Goal: Register for event/course

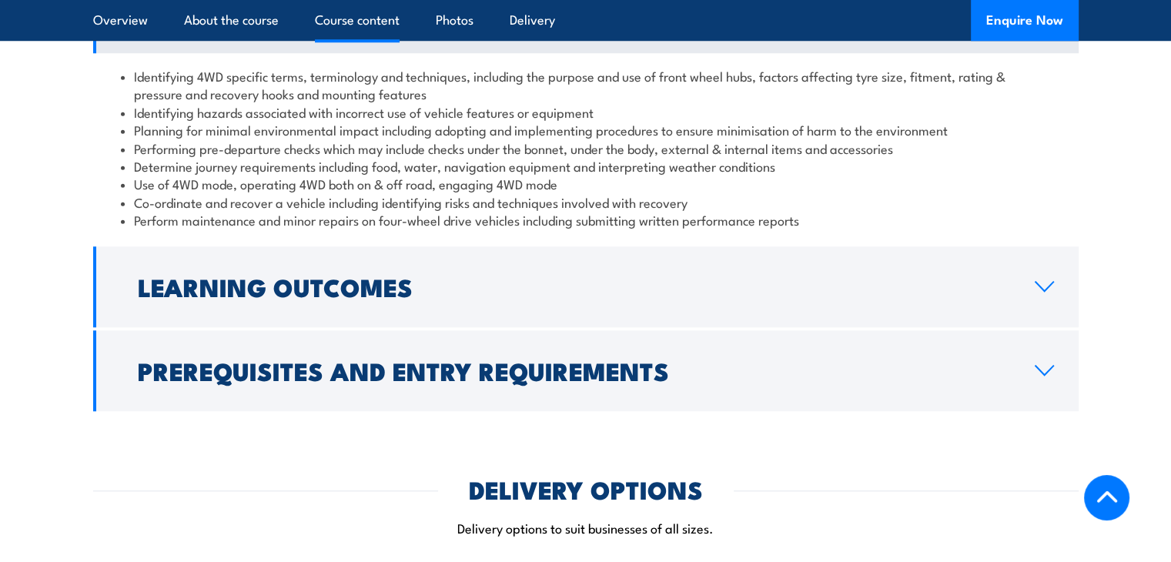
scroll to position [1463, 0]
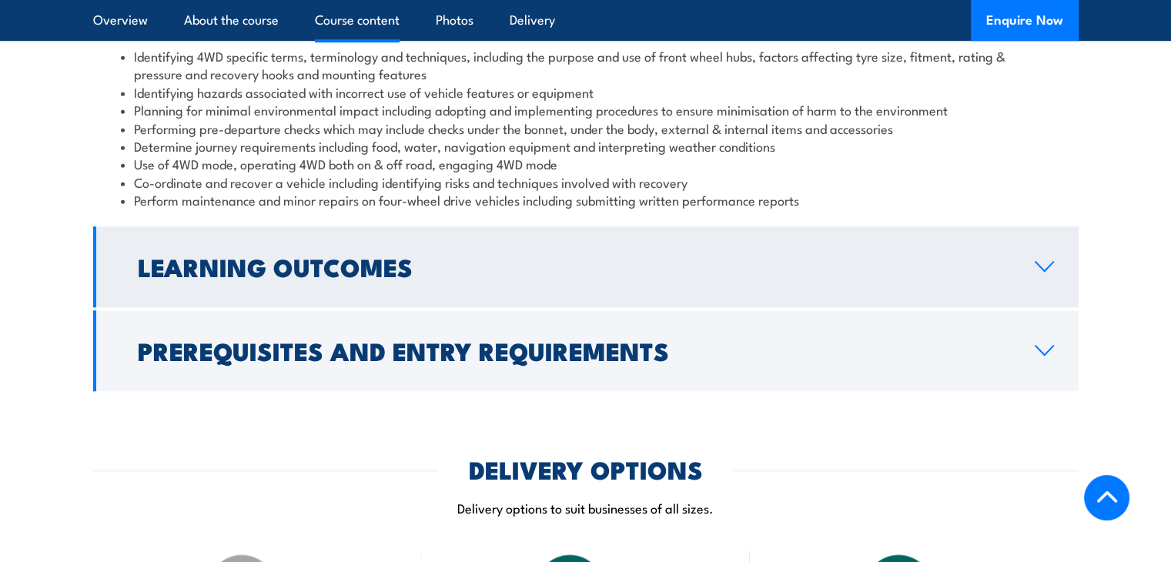
click at [370, 273] on h2 "Learning Outcomes" at bounding box center [574, 267] width 872 height 22
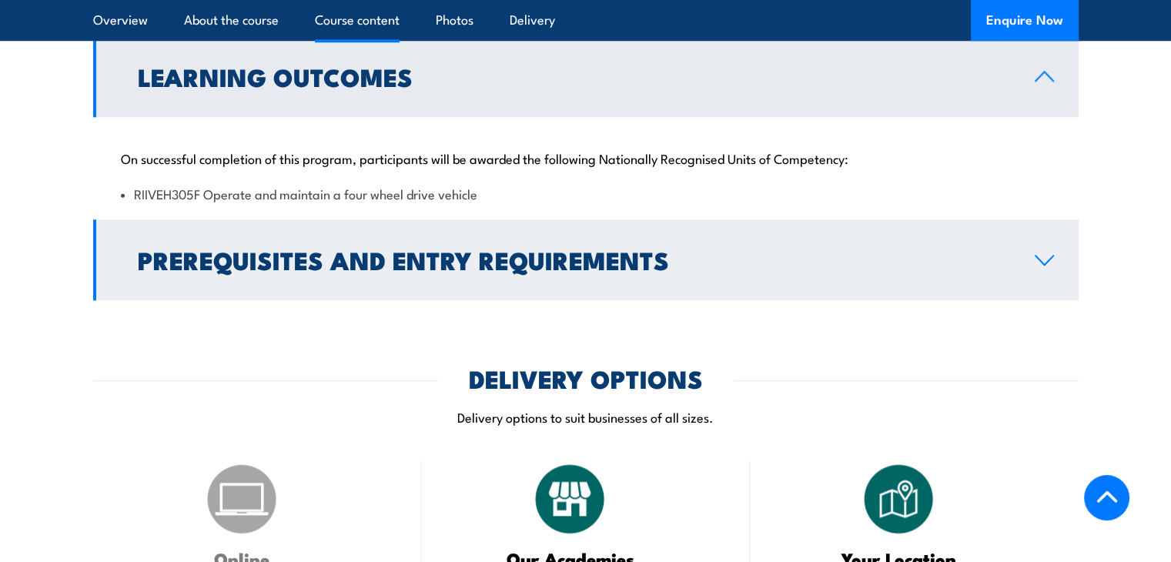
click at [447, 264] on h2 "Prerequisites and Entry Requirements" at bounding box center [574, 260] width 872 height 22
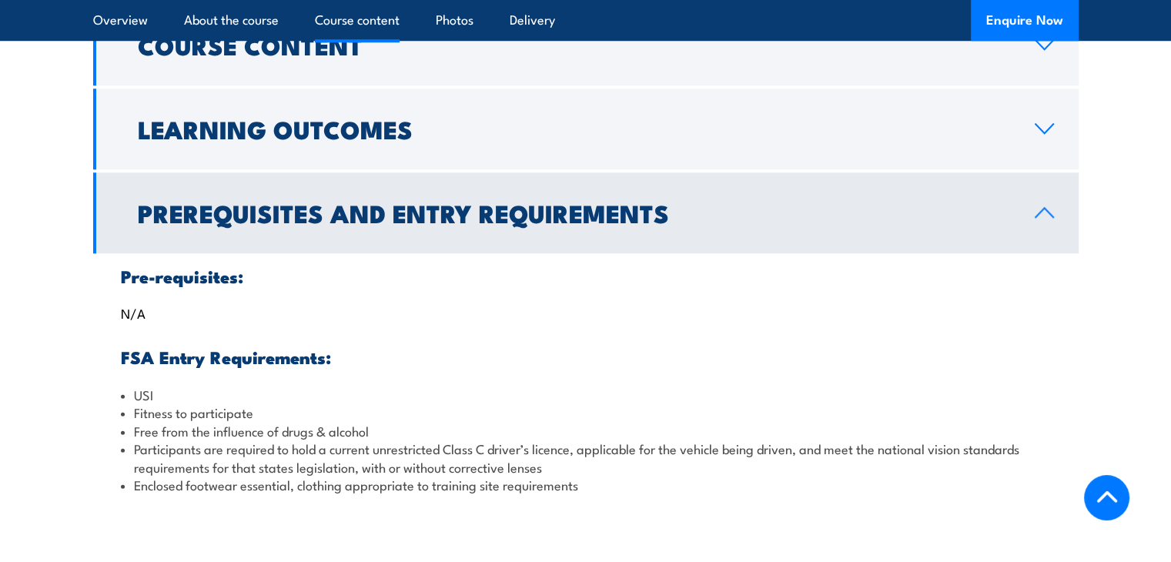
scroll to position [1309, 0]
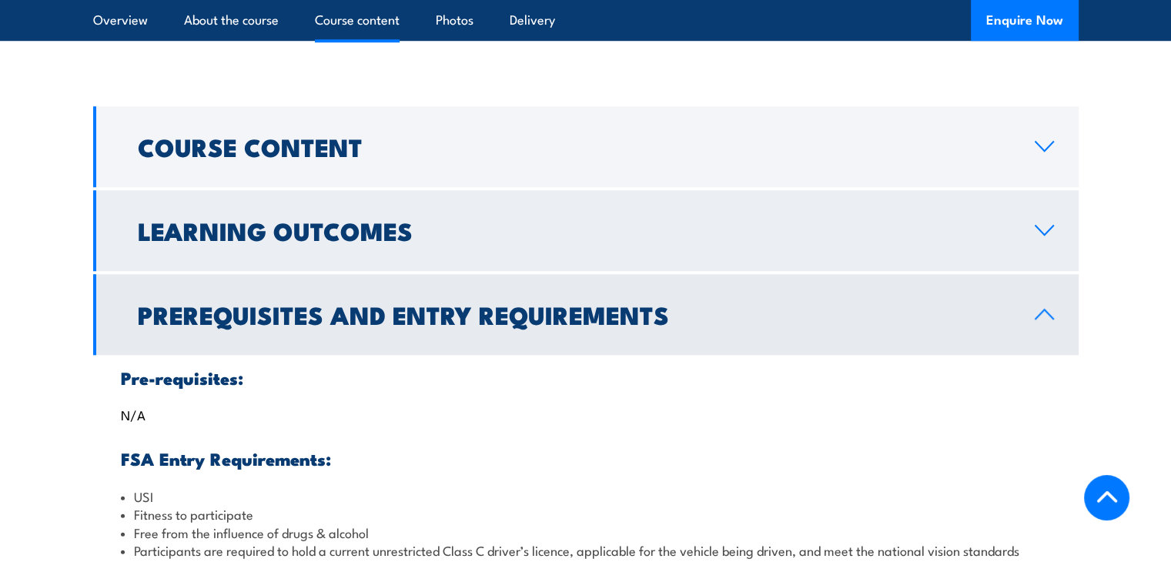
click at [465, 260] on link "Learning Outcomes" at bounding box center [585, 230] width 985 height 81
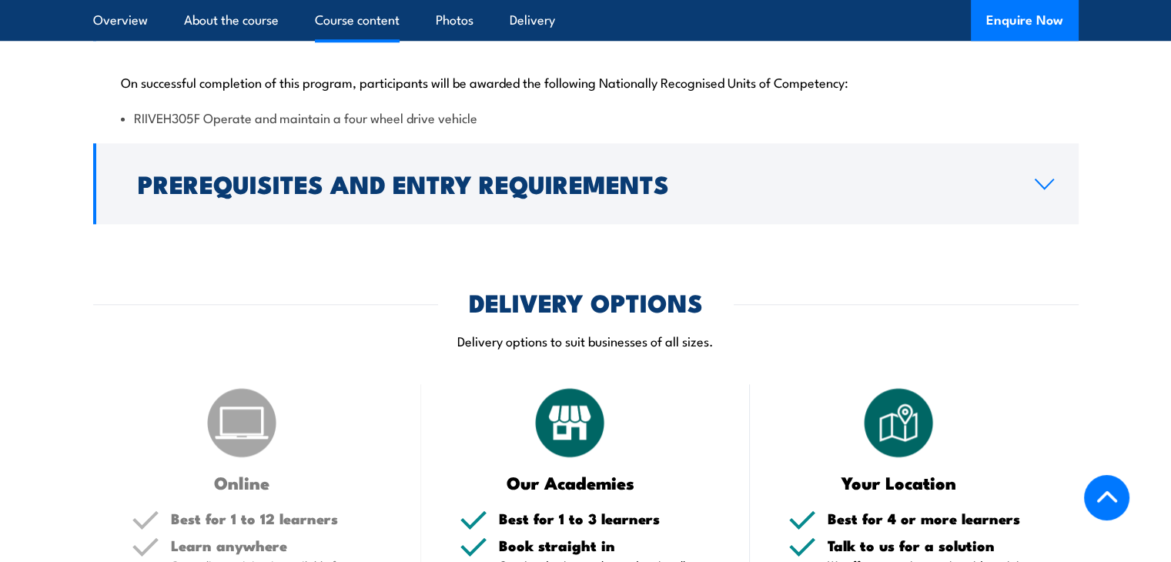
scroll to position [1540, 0]
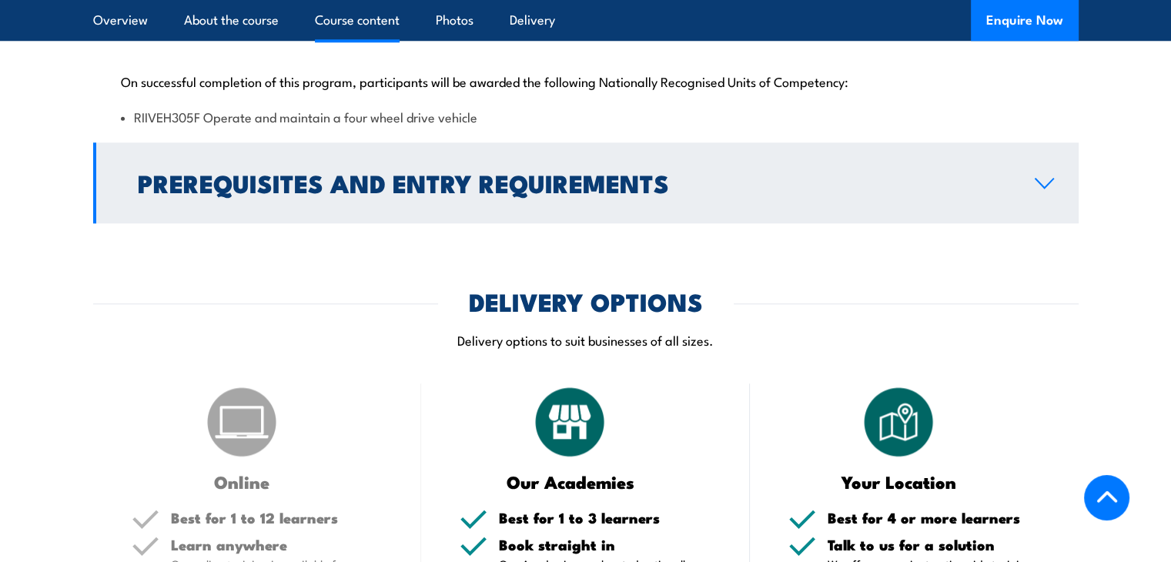
click at [441, 186] on h2 "Prerequisites and Entry Requirements" at bounding box center [574, 183] width 872 height 22
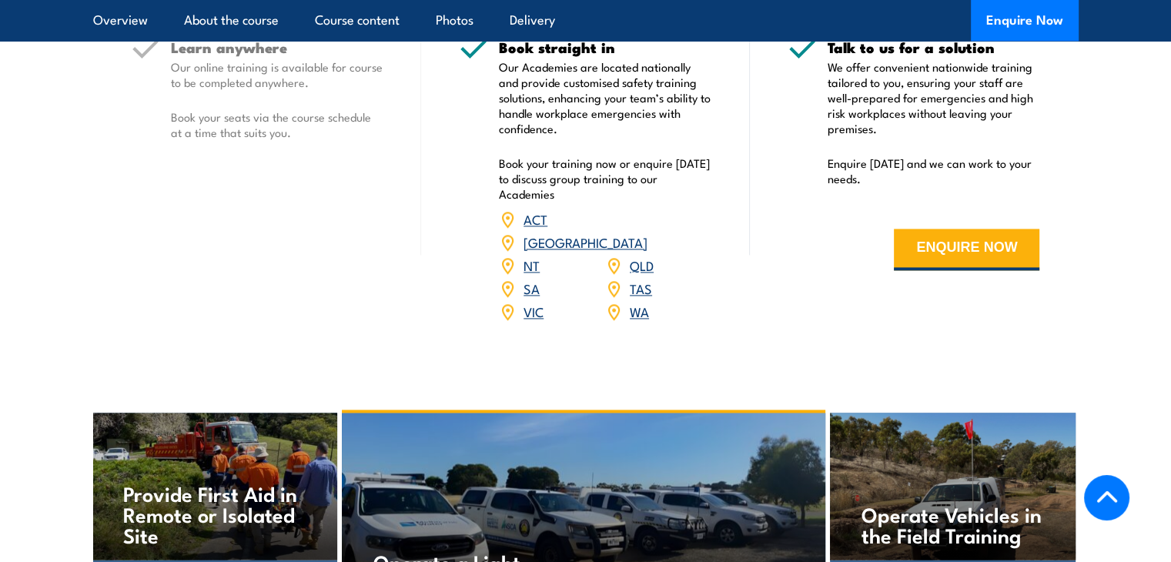
scroll to position [2156, 0]
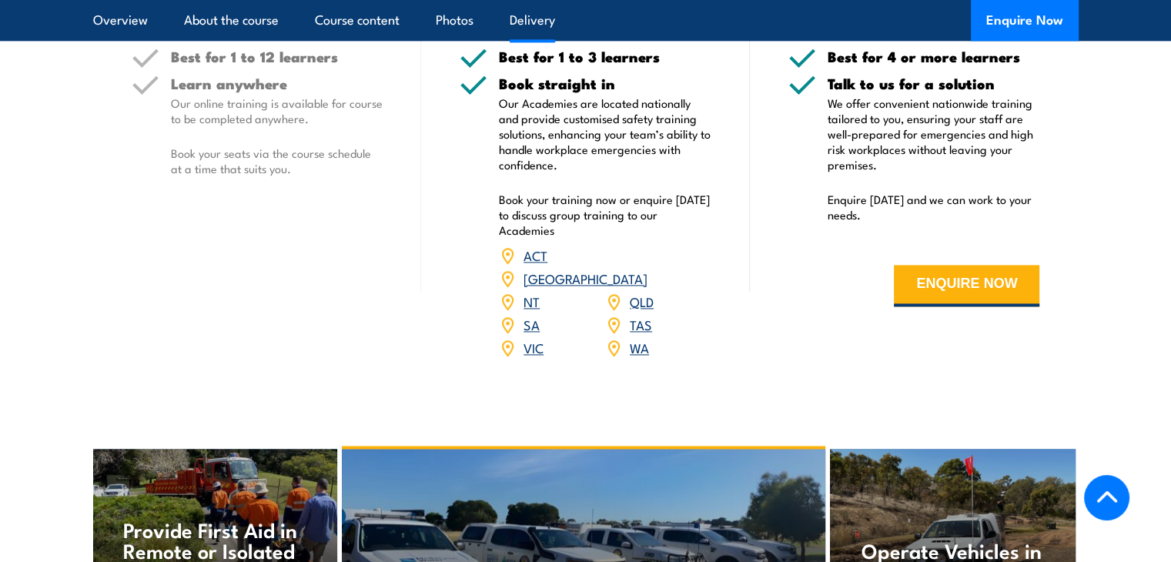
click at [636, 292] on link "QLD" at bounding box center [642, 301] width 24 height 18
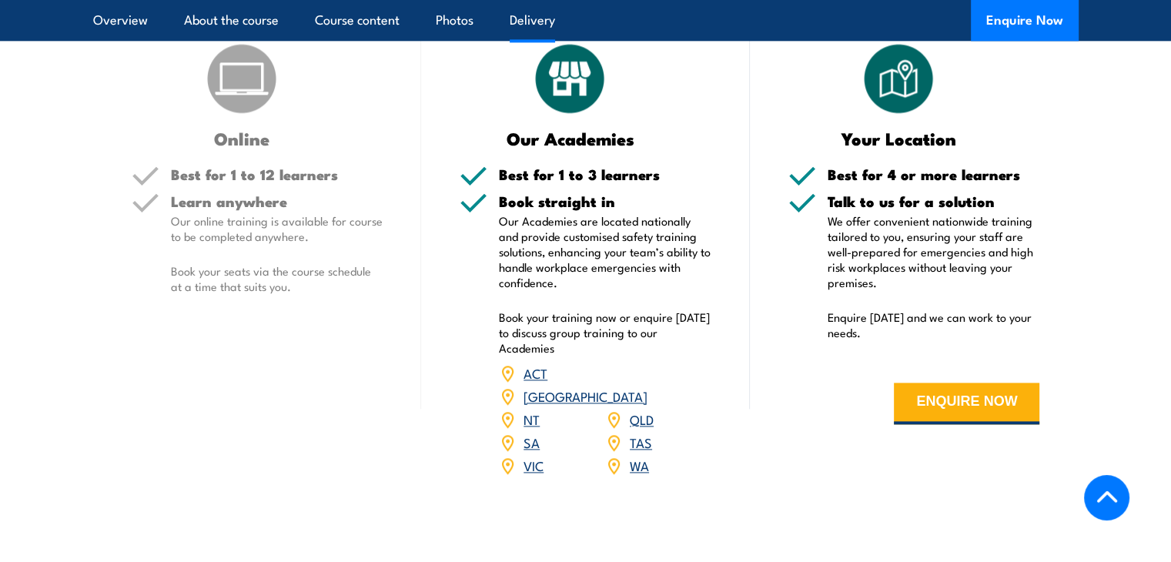
scroll to position [1977, 0]
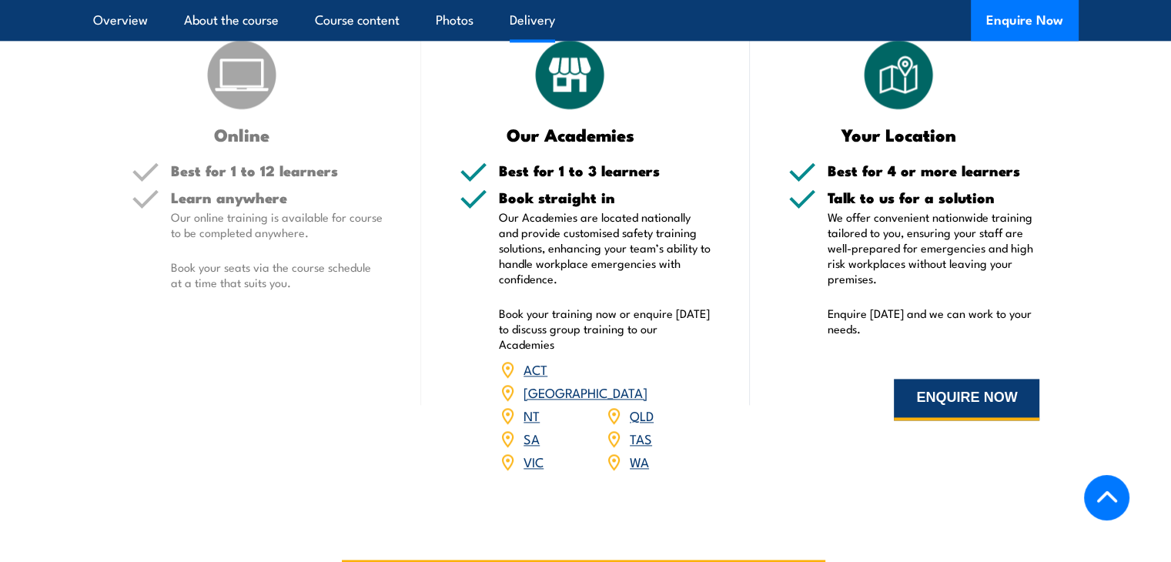
click at [927, 395] on button "ENQUIRE NOW" at bounding box center [967, 400] width 146 height 42
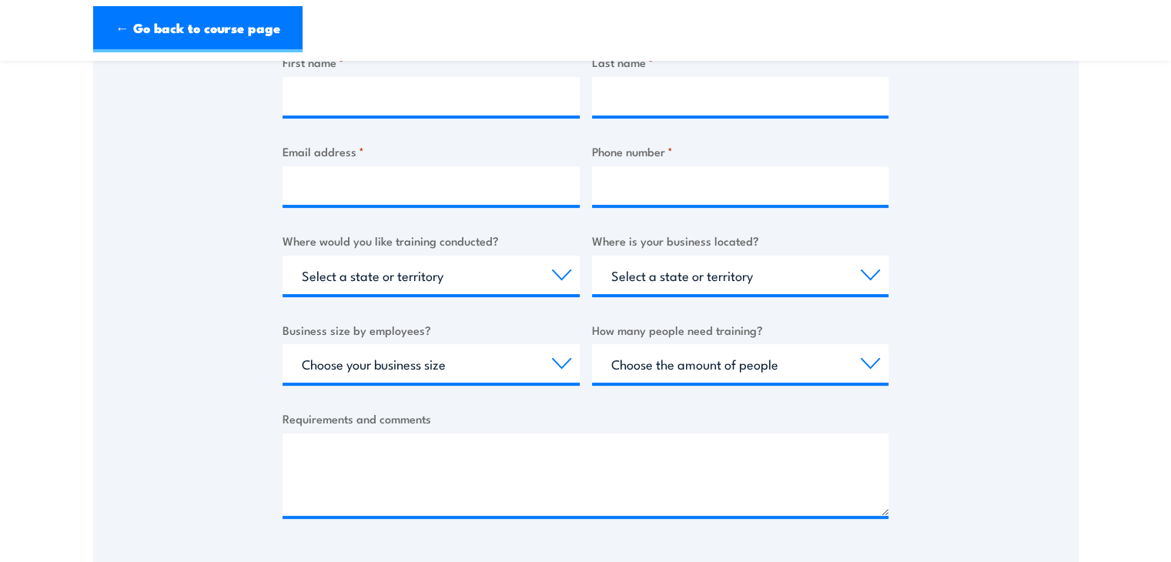
scroll to position [385, 0]
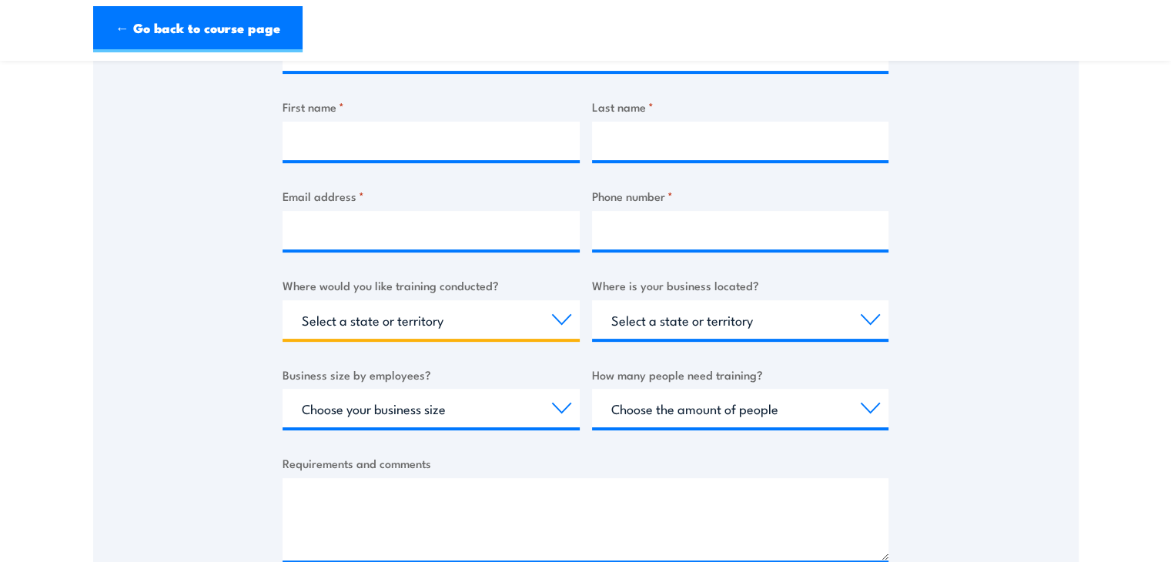
click at [490, 336] on select "Select a state or territory Nationally - multiple locations [GEOGRAPHIC_DATA] […" at bounding box center [431, 319] width 297 height 38
select select "QLD"
click at [283, 300] on select "Select a state or territory Nationally - multiple locations [GEOGRAPHIC_DATA] […" at bounding box center [431, 319] width 297 height 38
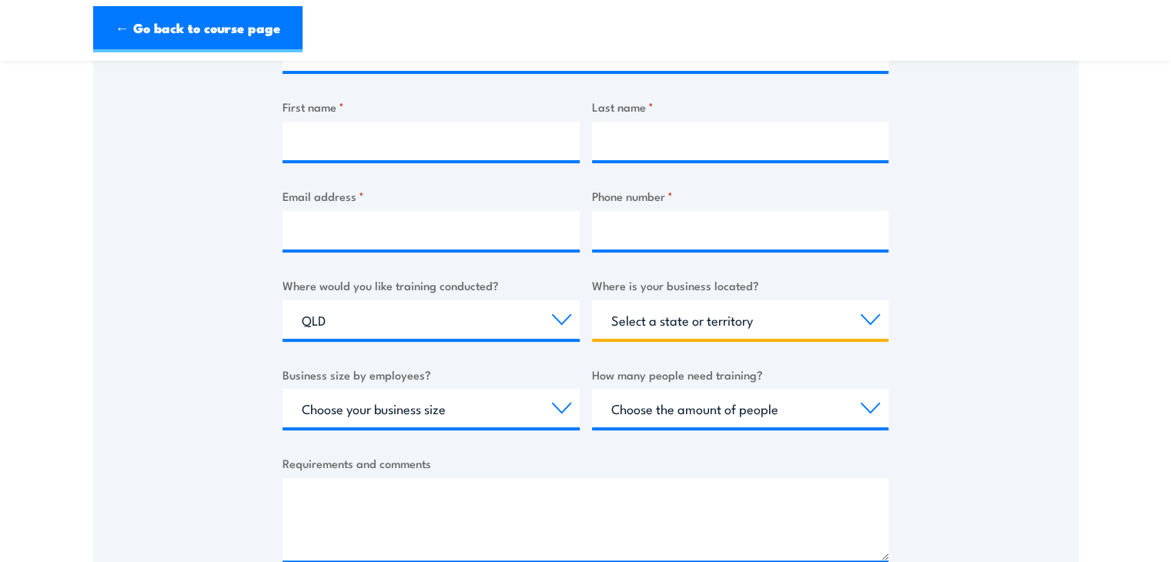
click at [694, 317] on select "Select a state or territory [GEOGRAPHIC_DATA] [GEOGRAPHIC_DATA] [GEOGRAPHIC_DAT…" at bounding box center [740, 319] width 297 height 38
select select "QLD"
click at [592, 300] on select "Select a state or territory [GEOGRAPHIC_DATA] [GEOGRAPHIC_DATA] [GEOGRAPHIC_DAT…" at bounding box center [740, 319] width 297 height 38
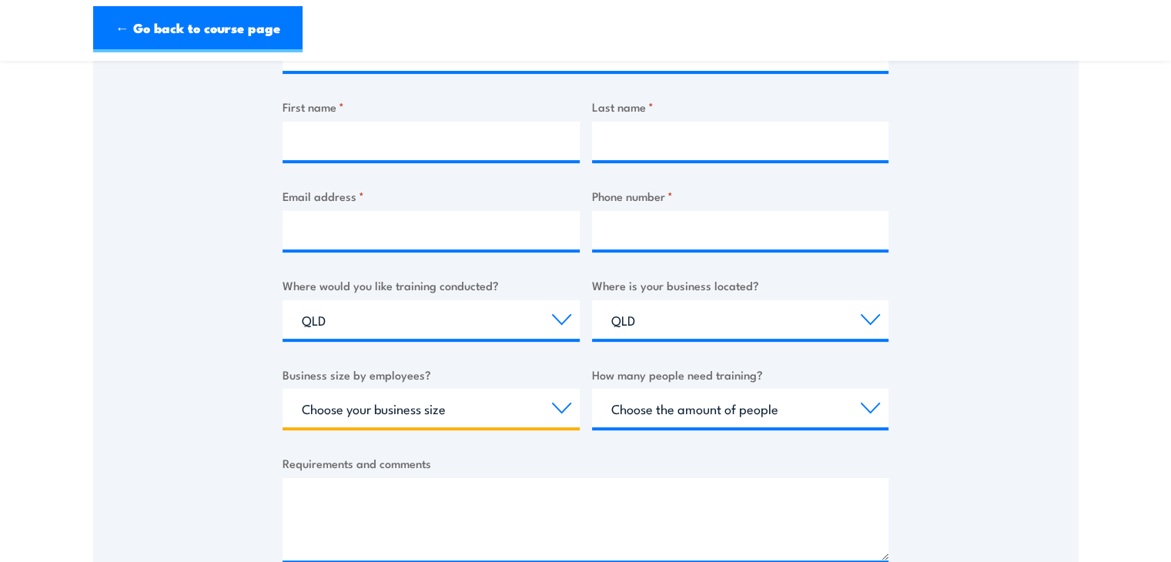
click at [450, 415] on select "Choose your business size 1 to 19 20 to 199 200+" at bounding box center [431, 408] width 297 height 38
click at [215, 392] on div "Thank you for your interest in this course. Speak to our sales team for tailore…" at bounding box center [585, 221] width 985 height 769
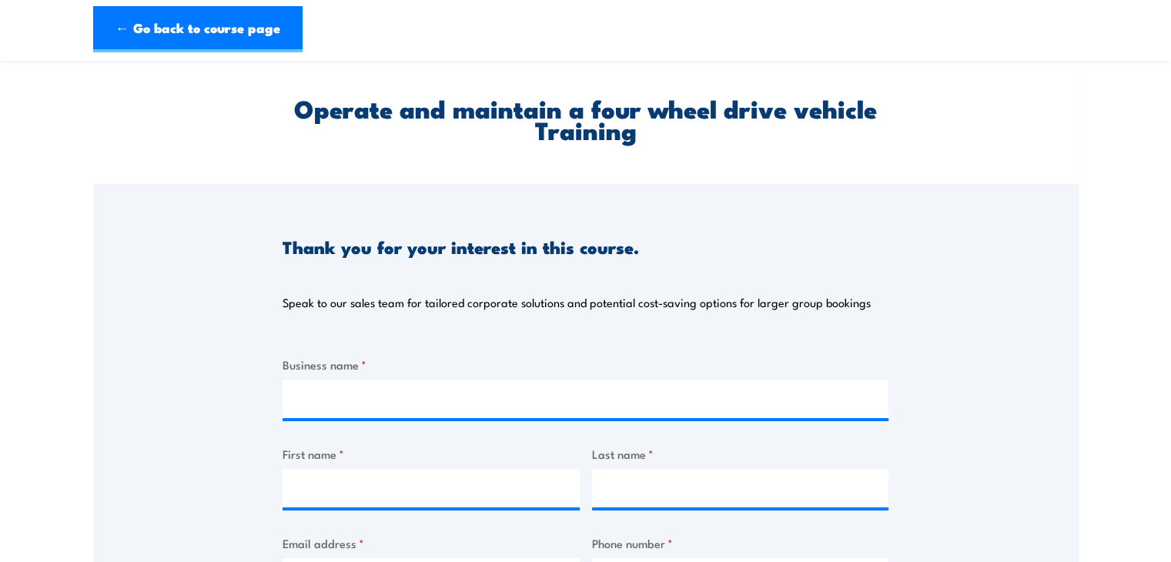
scroll to position [0, 0]
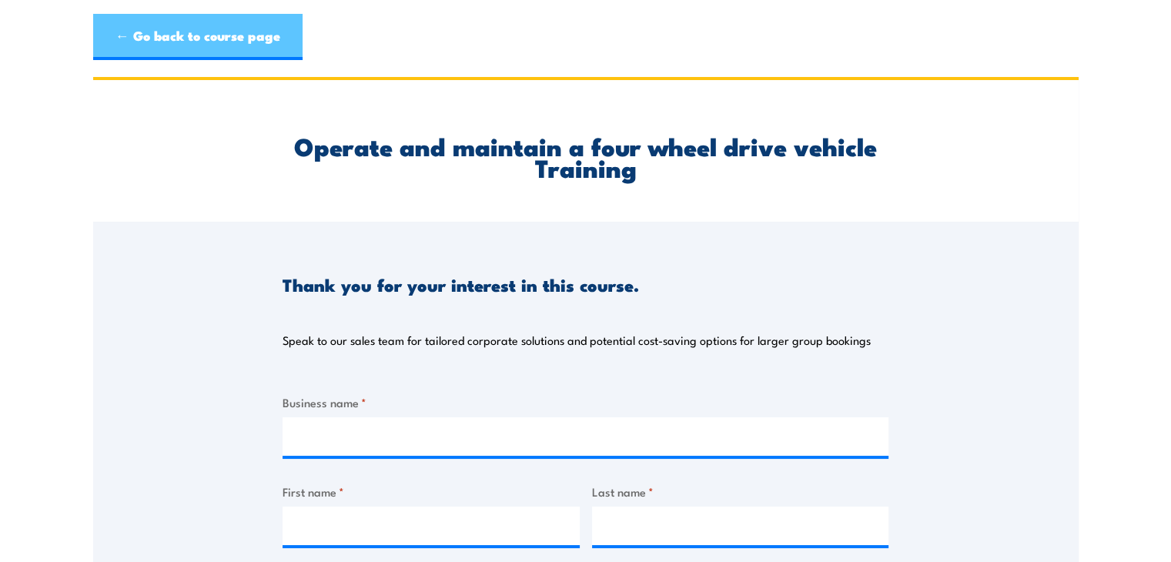
click at [192, 40] on link "← Go back to course page" at bounding box center [197, 37] width 209 height 46
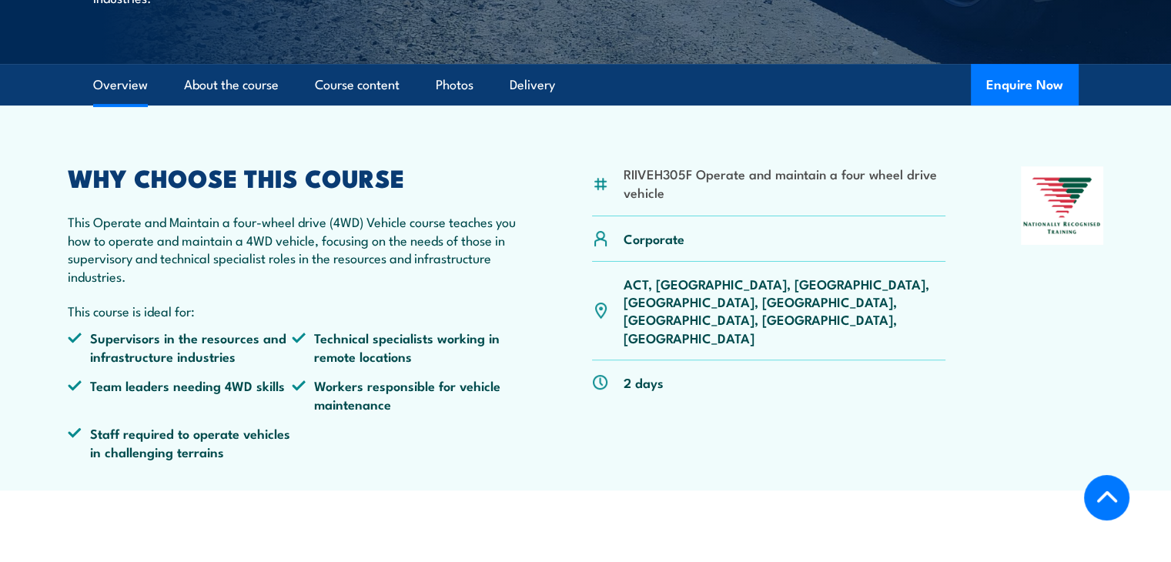
scroll to position [462, 0]
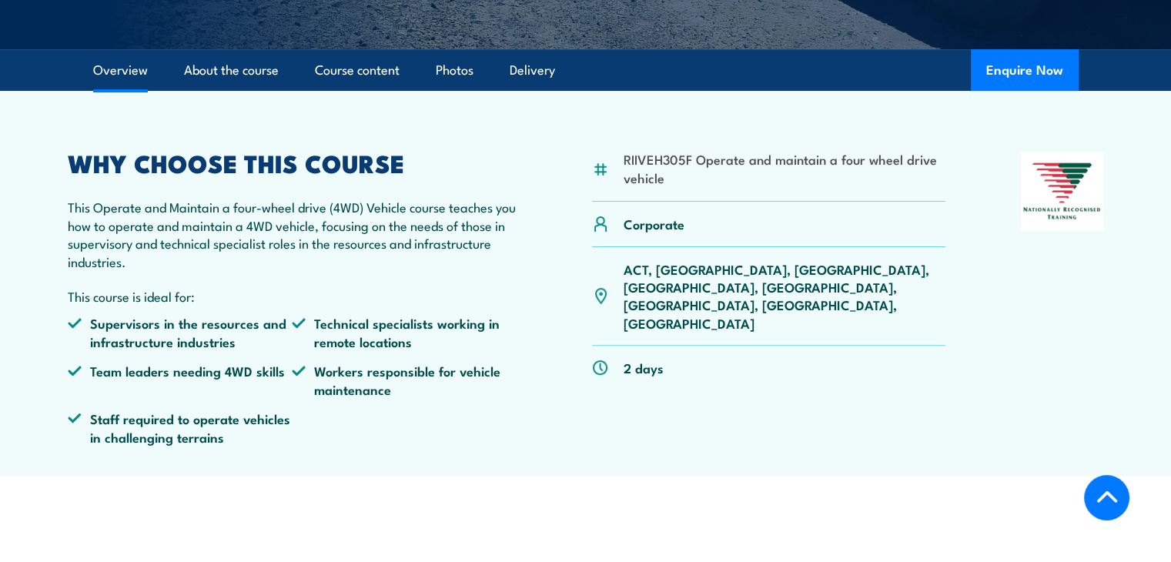
click at [597, 360] on img at bounding box center [600, 368] width 17 height 17
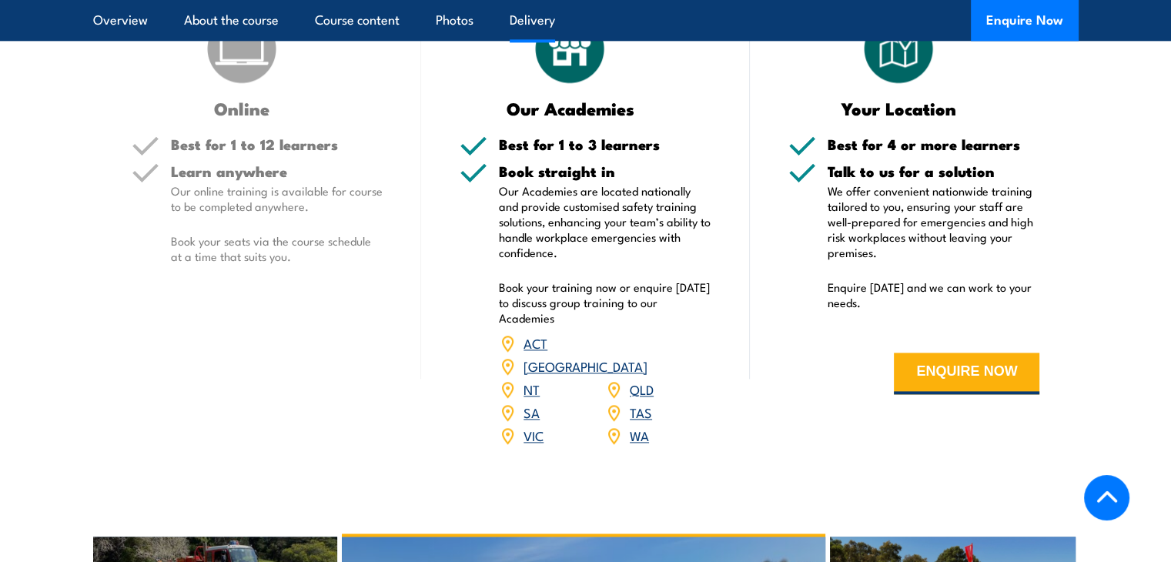
scroll to position [2002, 0]
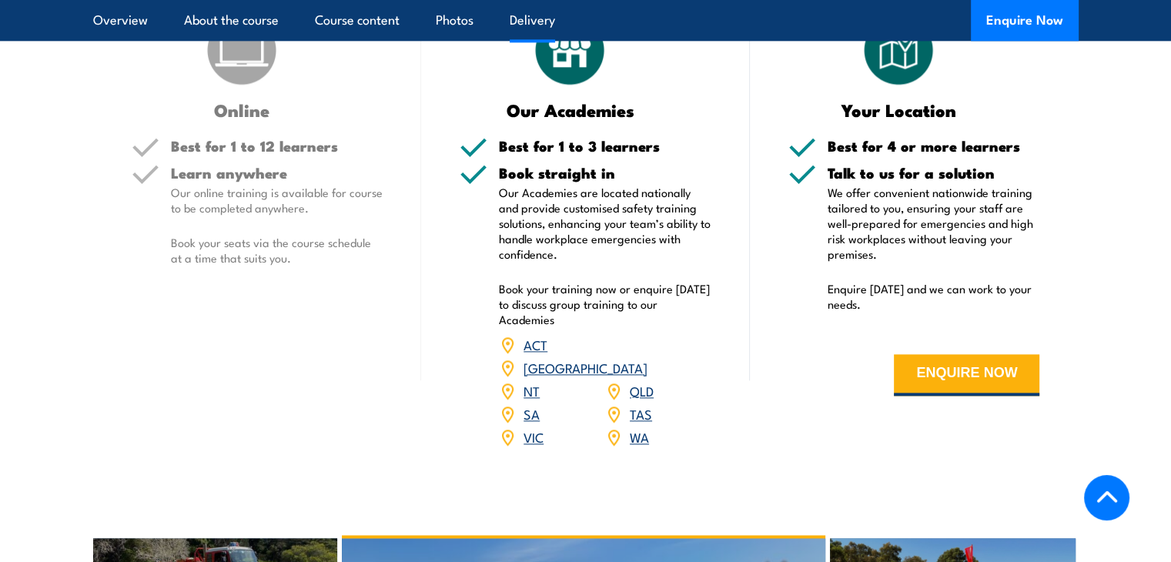
click at [641, 381] on link "QLD" at bounding box center [642, 390] width 24 height 18
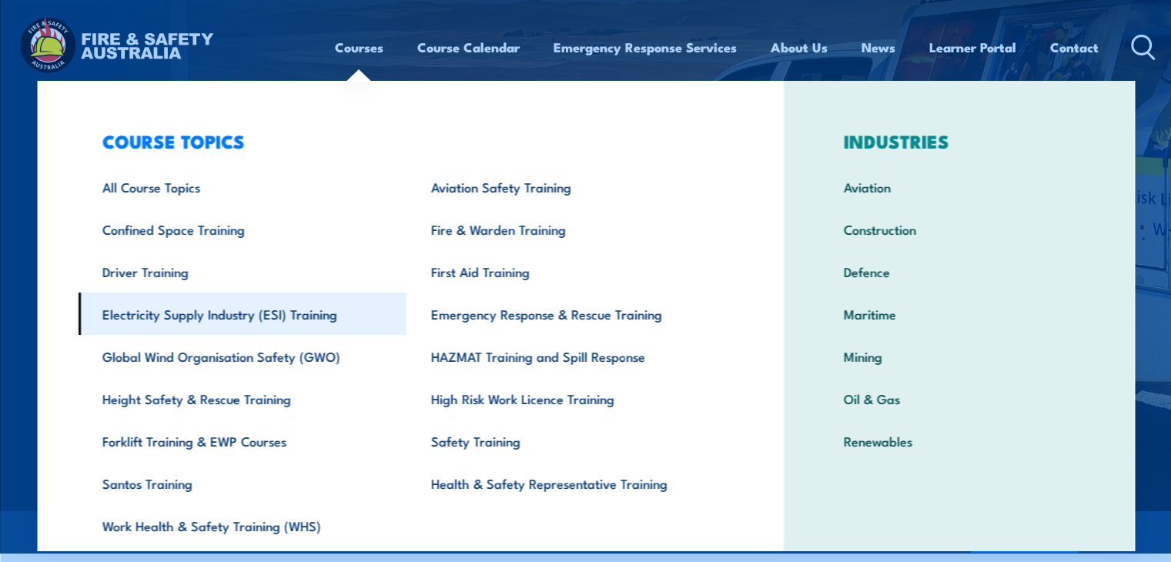
scroll to position [54, 0]
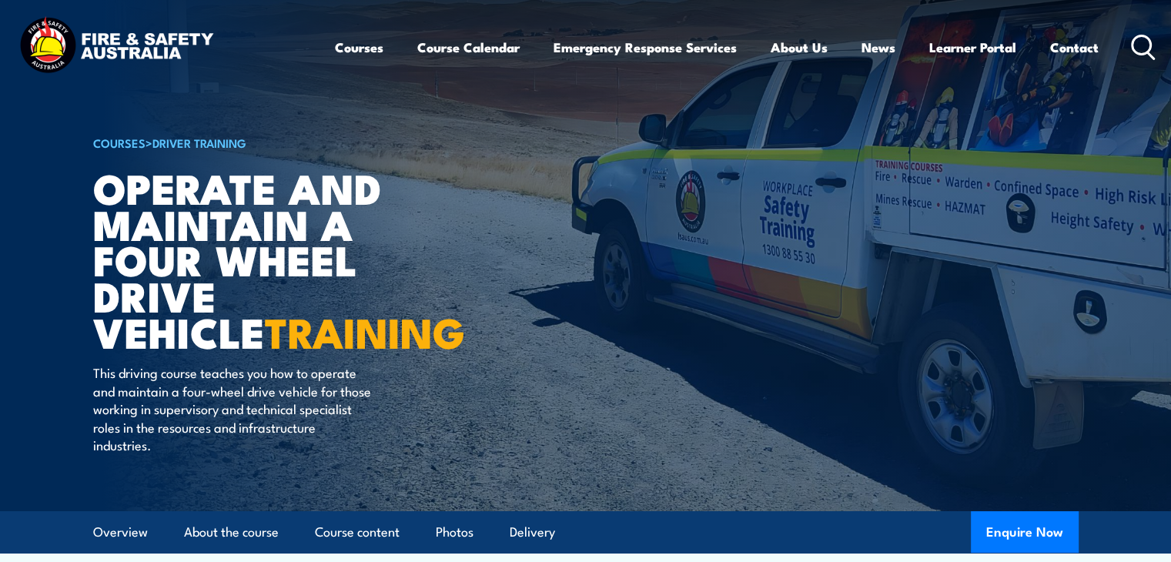
click at [1157, 138] on img at bounding box center [585, 255] width 1171 height 511
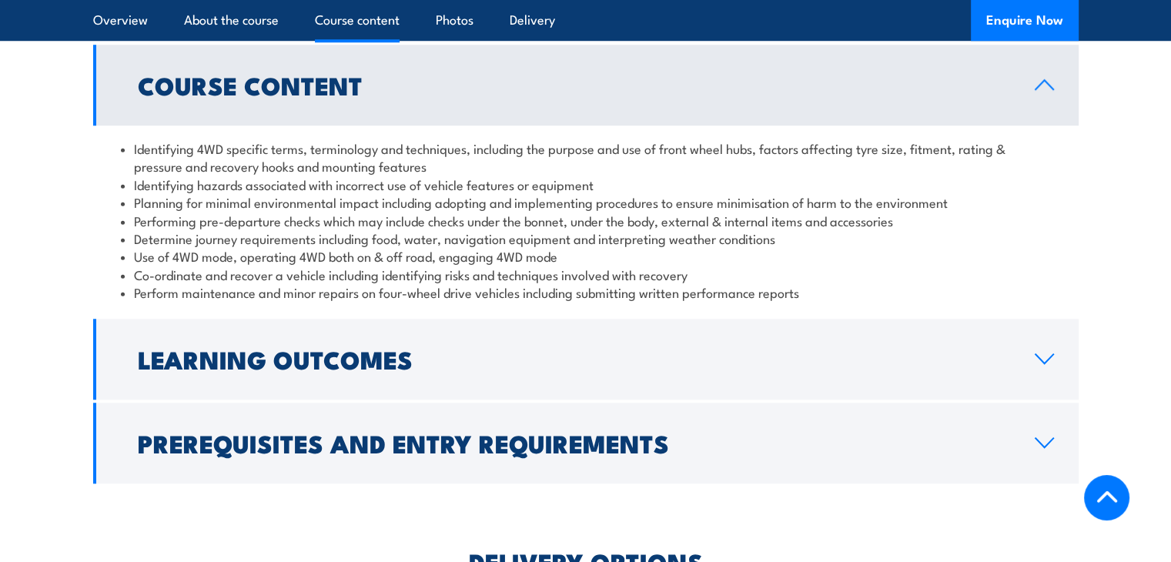
scroll to position [1386, 0]
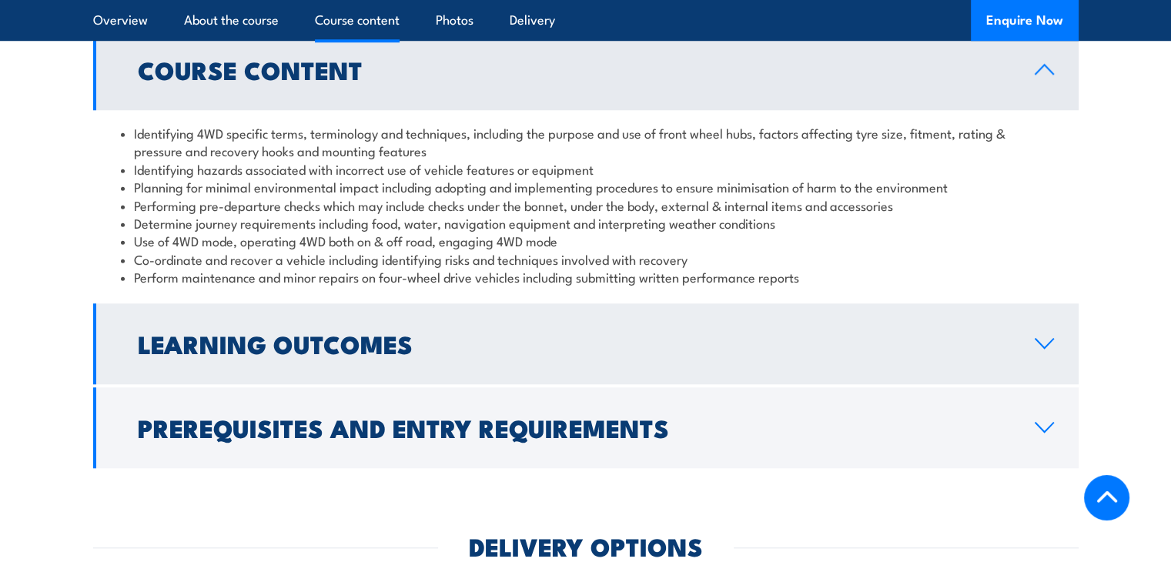
click at [483, 324] on link "Learning Outcomes" at bounding box center [585, 343] width 985 height 81
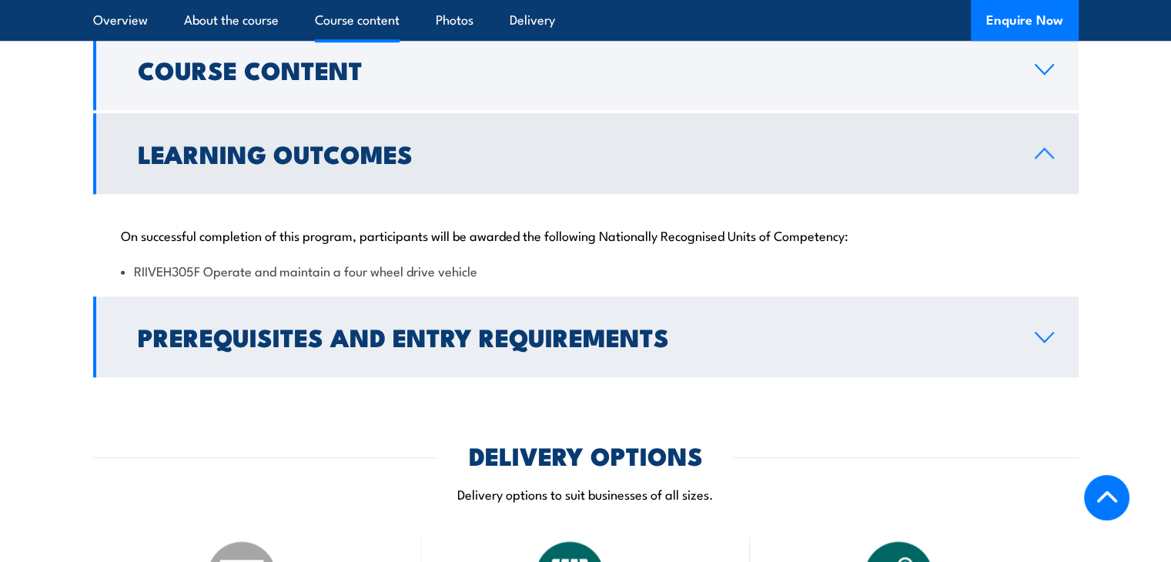
click at [490, 347] on h2 "Prerequisites and Entry Requirements" at bounding box center [574, 337] width 872 height 22
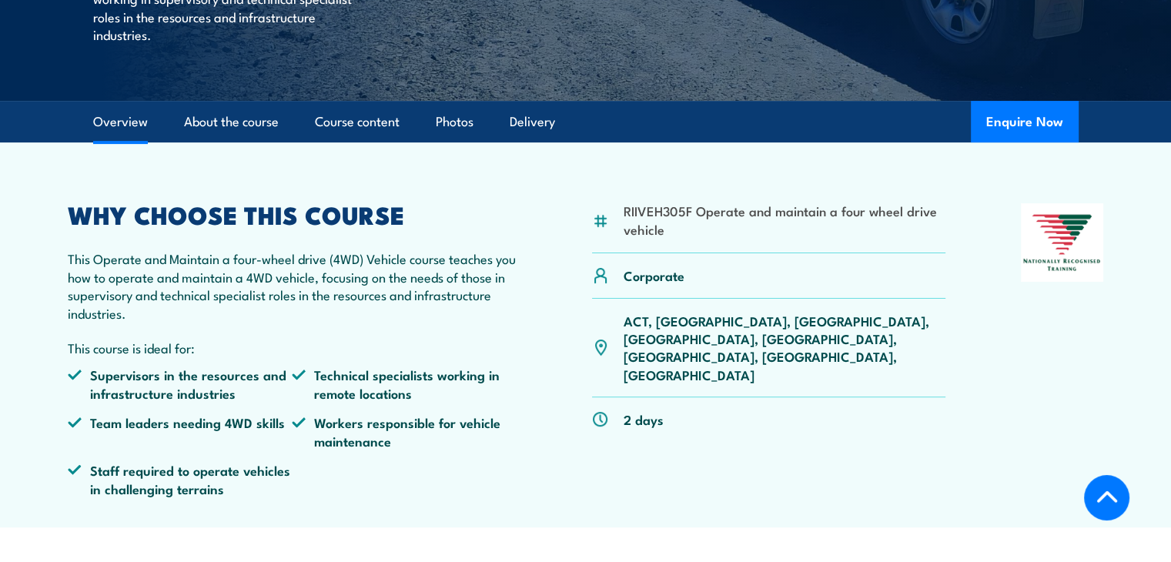
scroll to position [385, 0]
